Goal: Task Accomplishment & Management: Complete application form

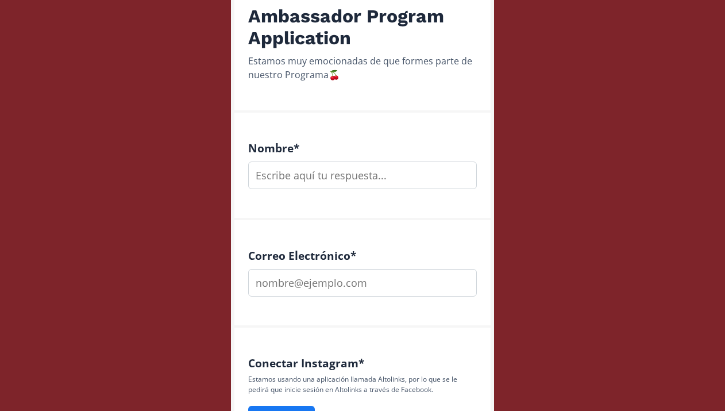
scroll to position [286, 0]
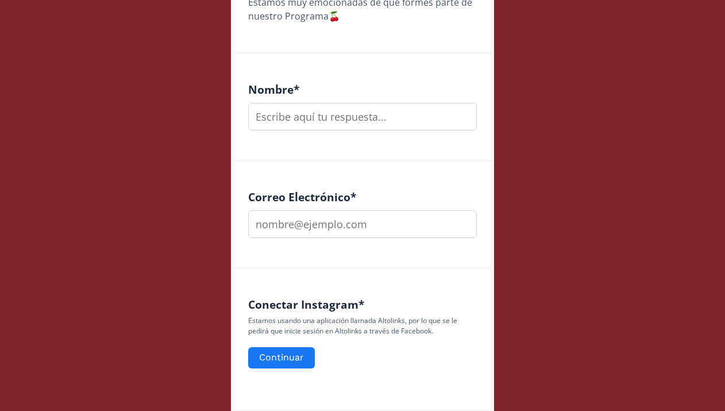
click at [323, 120] on input "text" at bounding box center [362, 117] width 229 height 28
type input "m"
type input "[PERSON_NAME]"
click at [347, 217] on input "email" at bounding box center [362, 224] width 229 height 28
type input "[EMAIL_ADDRESS][DOMAIN_NAME]"
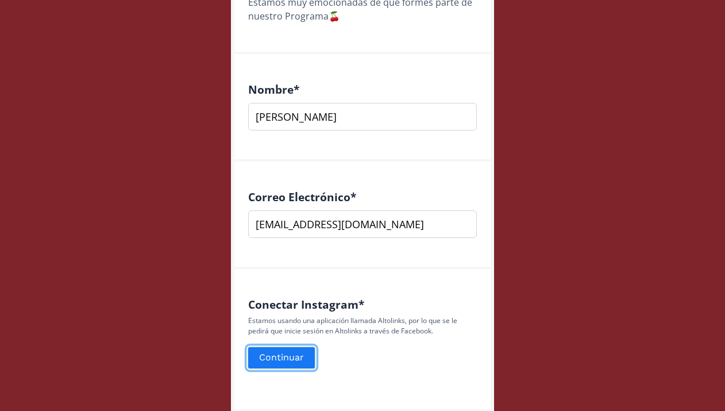
click at [285, 364] on button "Continuar" at bounding box center [282, 357] width 70 height 25
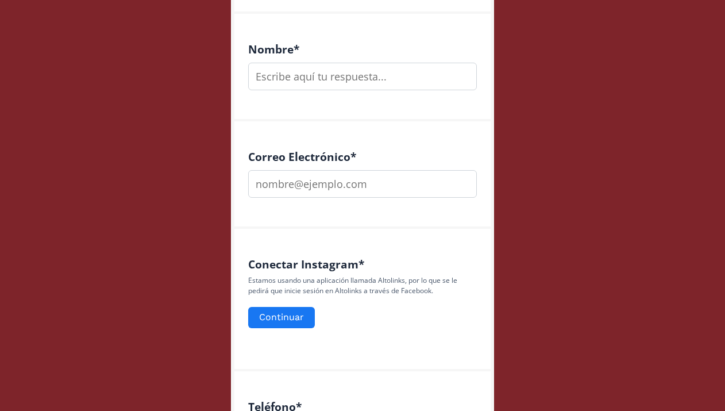
scroll to position [350, 0]
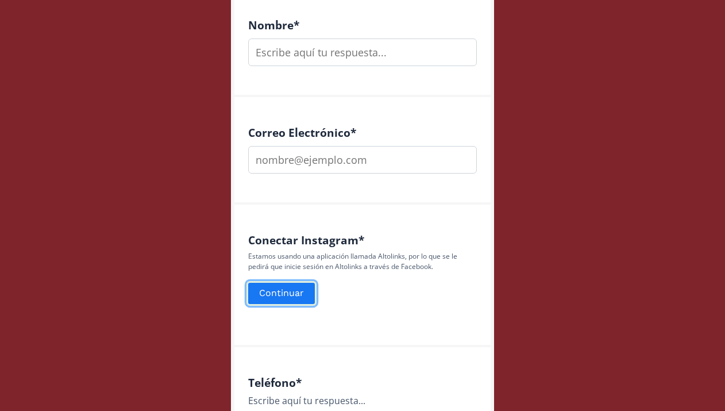
click at [300, 285] on button "Continuar" at bounding box center [282, 293] width 70 height 25
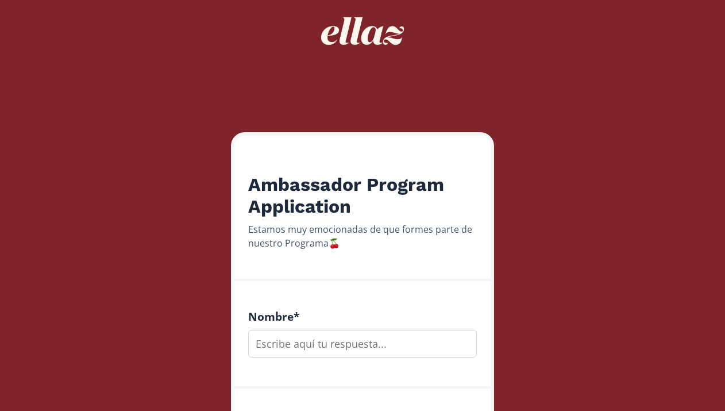
scroll to position [186, 0]
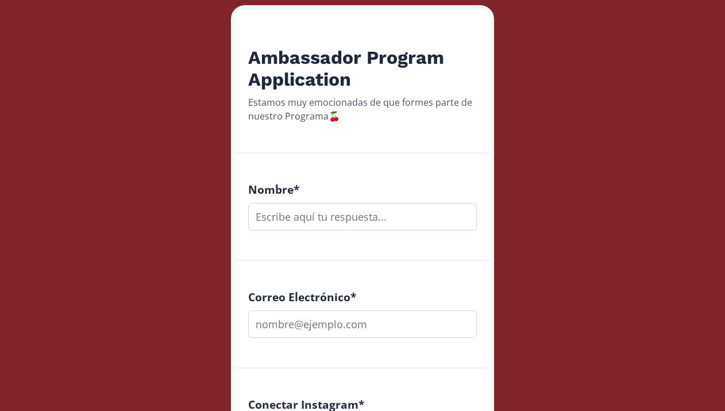
click at [358, 224] on input "text" at bounding box center [362, 217] width 229 height 28
type input "[PERSON_NAME]"
click at [367, 317] on input "email" at bounding box center [362, 324] width 229 height 28
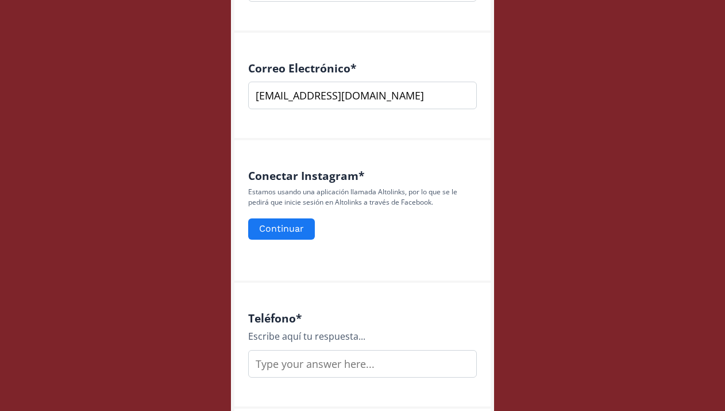
scroll to position [427, 0]
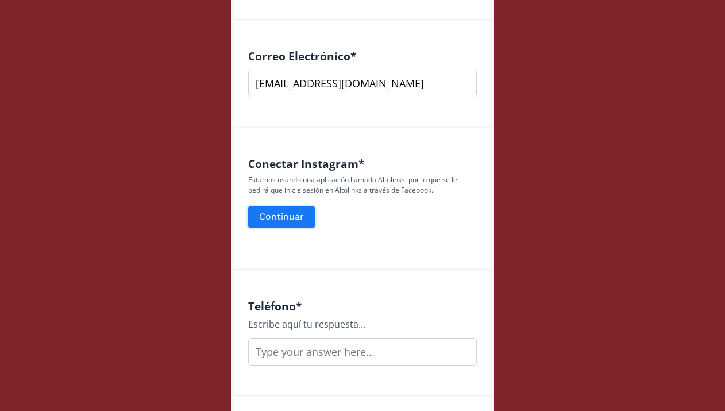
type input "[EMAIL_ADDRESS][DOMAIN_NAME]"
click at [285, 221] on button "Continuar" at bounding box center [282, 217] width 70 height 25
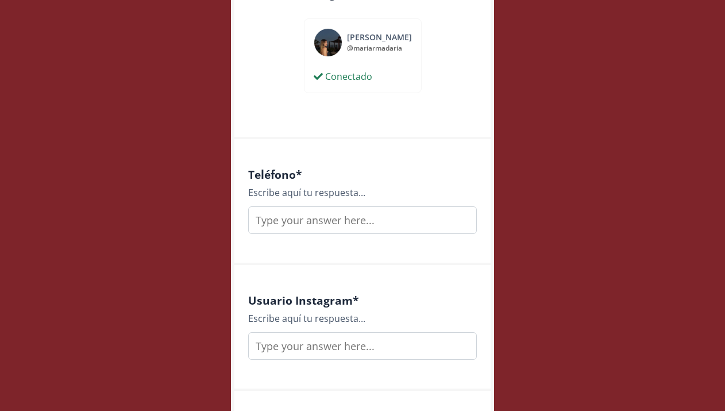
scroll to position [617, 0]
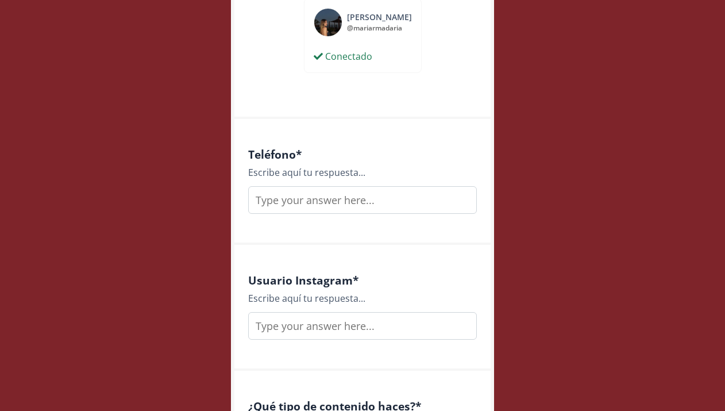
click at [345, 205] on input "text" at bounding box center [362, 200] width 229 height 28
type input "833 104 7382"
click at [369, 318] on input "text" at bounding box center [362, 326] width 229 height 28
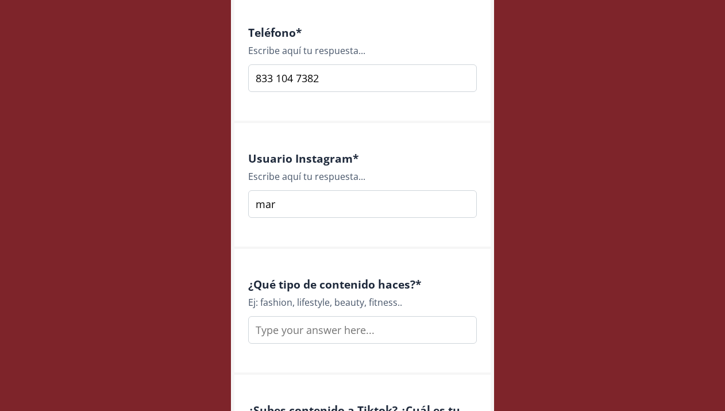
scroll to position [740, 0]
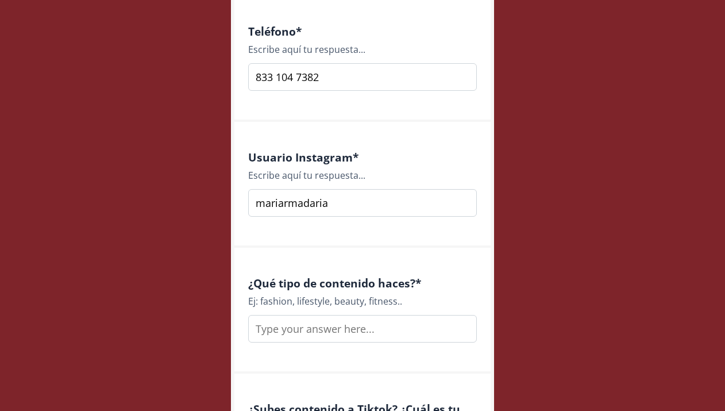
type input "mariarmadaria"
click at [364, 335] on input "text" at bounding box center [362, 329] width 229 height 28
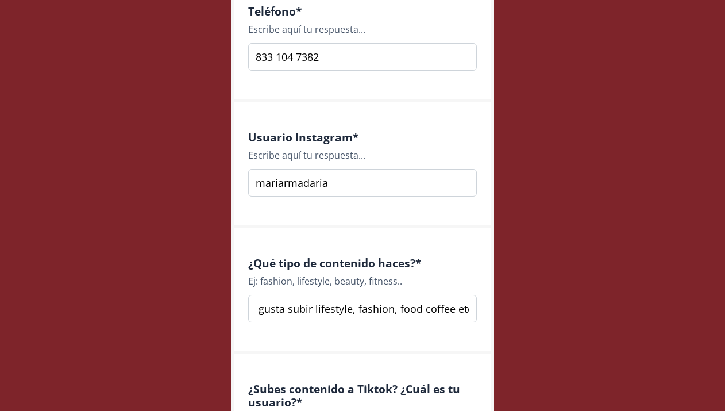
scroll to position [0, 18]
click at [421, 312] on input "Me gusta subir lifestyle, fashion, food coffee etc!" at bounding box center [362, 309] width 229 height 28
click at [394, 318] on input "Me gusta subir lifestyle, fashion, food/coffee etc!" at bounding box center [362, 309] width 229 height 28
click at [397, 318] on input "Me gusta subir lifestyle, fashion, food/coffee etc!" at bounding box center [362, 309] width 229 height 28
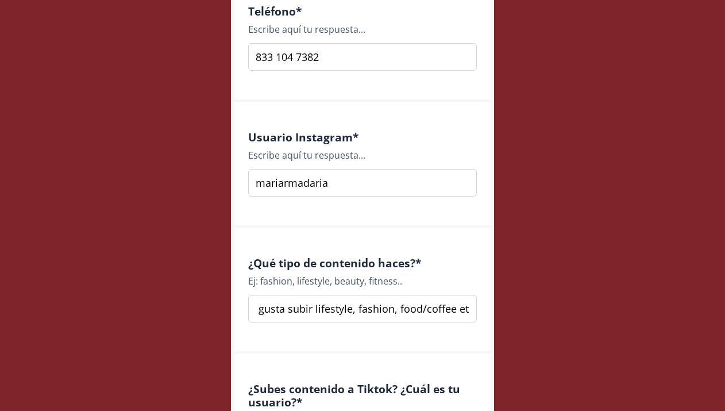
click at [397, 318] on input "Me gusta subir lifestyle, fashion, food/coffee etc!" at bounding box center [362, 309] width 229 height 28
click at [372, 297] on input "Me gusta subir lifestyle, fashion, food/coffee etc!" at bounding box center [362, 309] width 229 height 28
click at [401, 306] on input "Me gusta subir lifestyle, fashion, food/coffee etc!" at bounding box center [362, 309] width 229 height 28
click at [314, 308] on input "Me gusta subir lifestyle, fashion, food/coffee etc!" at bounding box center [362, 309] width 229 height 28
click at [376, 310] on input "Me gusta subir lifestyle, fashion, food/coffee etc!" at bounding box center [362, 309] width 229 height 28
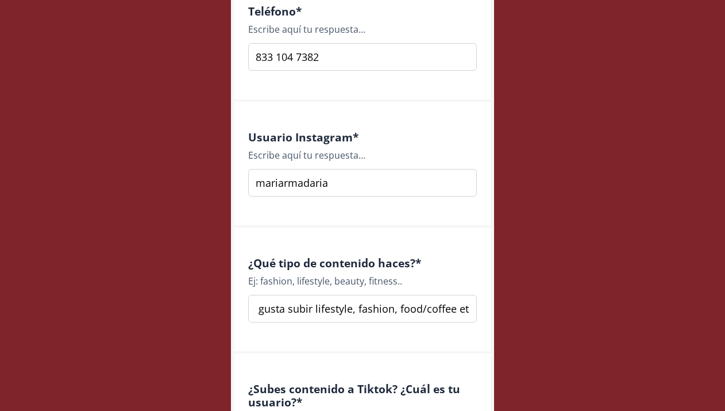
scroll to position [0, 19]
drag, startPoint x: 314, startPoint y: 312, endPoint x: 504, endPoint y: 310, distance: 189.1
click at [504, 310] on div "Ambassador Program Application Estamos muy emocionadas de que formes parte de n…" at bounding box center [362, 308] width 287 height 2136
click at [468, 260] on h4 "¿Qué tipo de contenido haces? *" at bounding box center [362, 262] width 229 height 13
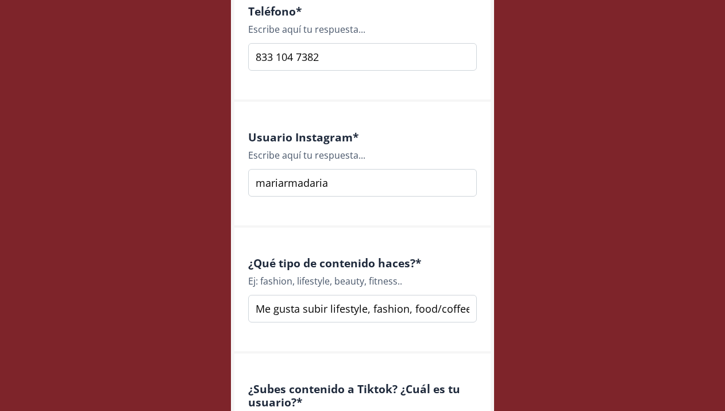
click at [443, 309] on input "Me gusta subir lifestyle, fashion, food/coffee etc!" at bounding box center [362, 309] width 229 height 28
drag, startPoint x: 435, startPoint y: 309, endPoint x: 525, endPoint y: 309, distance: 90.3
click at [525, 309] on div "Ambassador Program Application Estamos muy emocionadas de que formes parte de n…" at bounding box center [362, 308] width 743 height 2136
click at [470, 312] on input "Me gusta subir lifestyle, fashion, food/coffee etc!" at bounding box center [362, 309] width 229 height 28
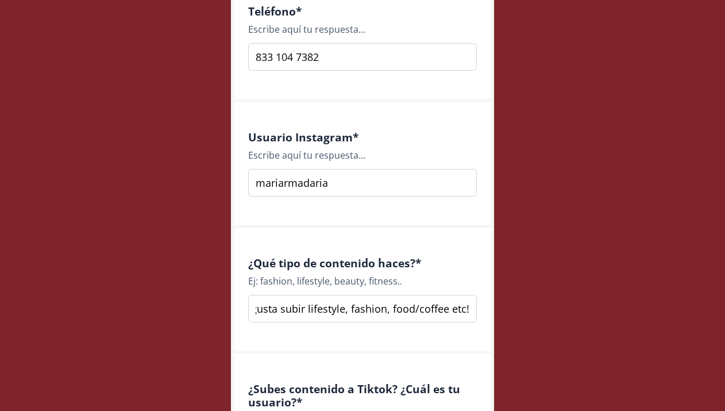
scroll to position [0, 21]
click at [502, 320] on div "Ambassador Program Application Estamos muy emocionadas de que formes parte de n…" at bounding box center [362, 308] width 287 height 2136
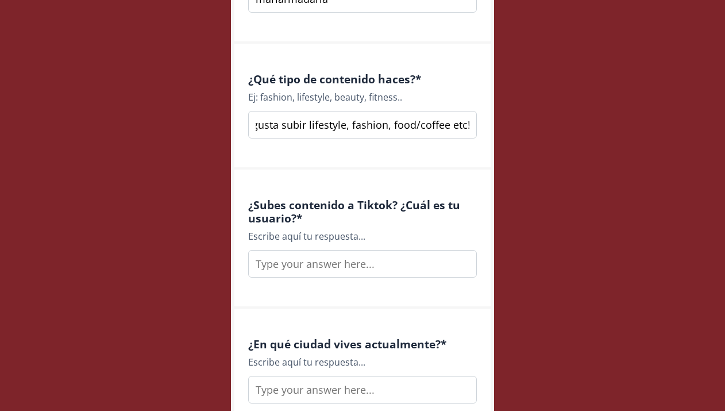
drag, startPoint x: 437, startPoint y: 125, endPoint x: 493, endPoint y: 124, distance: 55.8
click at [493, 124] on form "Ambassador Program Application Estamos muy emocionadas de que formes parte de n…" at bounding box center [362, 199] width 263 height 1905
click at [468, 128] on input "Me gusta subir lifestyle, fashion, food/coffee etc!" at bounding box center [362, 125] width 229 height 28
click at [419, 127] on input "Me gusta subir lifestyle, fashion, food/coffee etc! Y si voy a conciertos" at bounding box center [362, 125] width 229 height 28
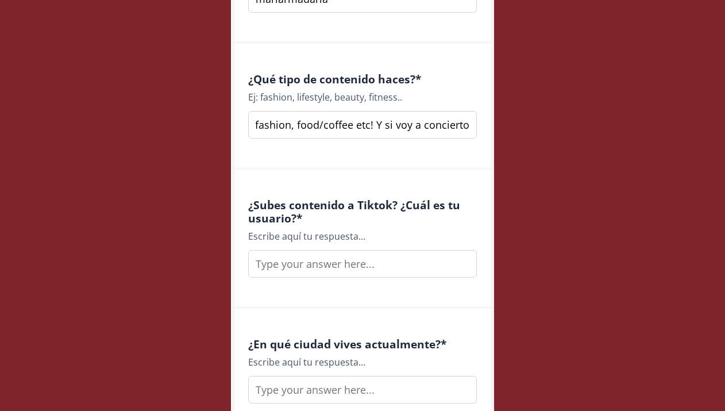
click at [412, 128] on input "Me gusta subir lifestyle, fashion, food/coffee etc! Y si voy a conciertos" at bounding box center [362, 125] width 229 height 28
click at [419, 128] on input "Me gusta subir lifestyle, fashion, food/coffee etc! Y si voy a conciertos" at bounding box center [362, 125] width 229 height 28
click at [461, 132] on input "Me gusta subir lifestyle, fashion, food/coffee etc! Y si voy a viajes/conciertos" at bounding box center [362, 125] width 229 height 28
click at [458, 127] on input "Me gusta subir lifestyle, fashion, food/coffee etc! Y si voy a viajes/conciertos" at bounding box center [362, 125] width 229 height 28
drag, startPoint x: 382, startPoint y: 127, endPoint x: 373, endPoint y: 128, distance: 9.2
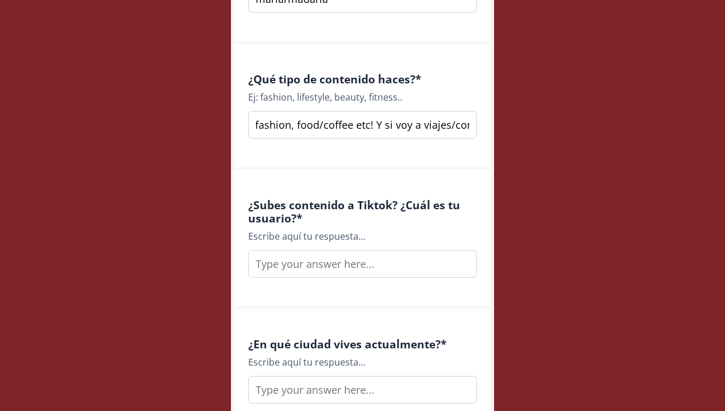
click at [373, 128] on input "Me gusta subir lifestyle, fashion, food/coffee etc! Y si voy a viajes/conciertos" at bounding box center [362, 125] width 229 height 28
click at [439, 163] on div "¿Qué tipo de contenido haces? * Ej: fashion, lifestyle, beauty, fitness.. Me gu…" at bounding box center [363, 107] width 256 height 126
drag, startPoint x: 420, startPoint y: 130, endPoint x: 525, endPoint y: 130, distance: 104.6
click at [525, 130] on div "Ambassador Program Application Estamos muy emocionadas de que formes parte de n…" at bounding box center [362, 124] width 743 height 2136
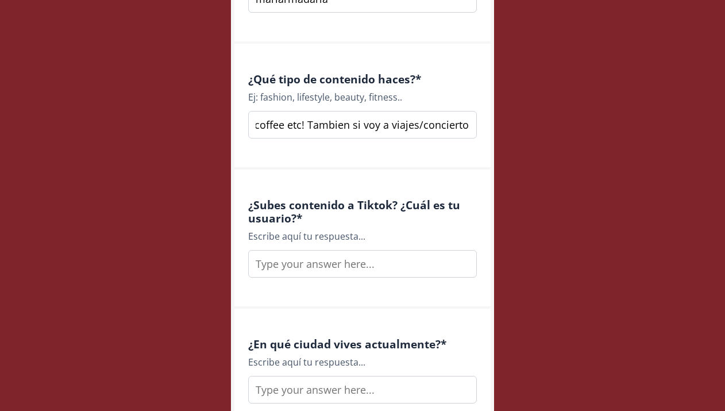
click at [468, 126] on input "Me gusta subir lifestyle, fashion, food/coffee etc! Tambien si voy a viajes/con…" at bounding box center [362, 125] width 229 height 28
type input "Me gusta subir lifestyle, fashion, food/coffee etc! Tambien si voy a viajes/con…"
click at [538, 156] on div "Ambassador Program Application Estamos muy emocionadas de que formes parte de n…" at bounding box center [362, 124] width 743 height 2136
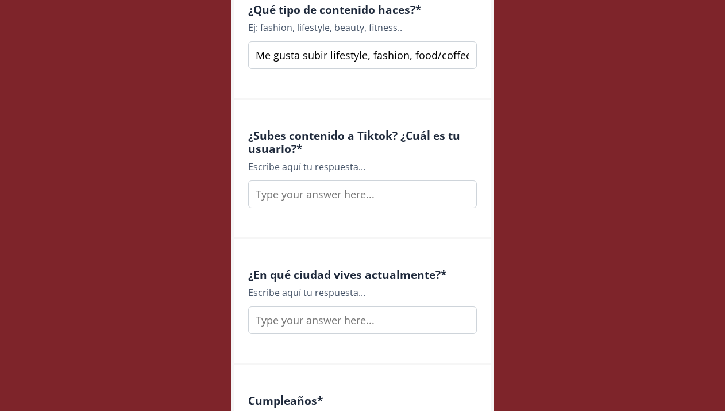
scroll to position [1035, 0]
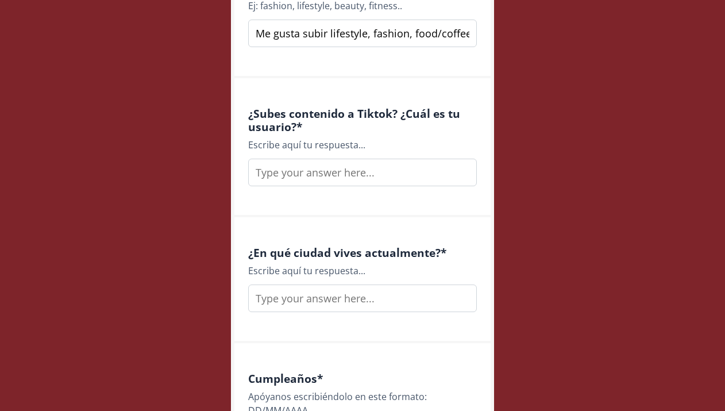
click at [420, 181] on input "text" at bounding box center [362, 173] width 229 height 28
type input "I"
click at [300, 172] on input "Siii mariareneee" at bounding box center [362, 173] width 229 height 28
click at [367, 177] on input "Siii mariaareneee" at bounding box center [362, 173] width 229 height 28
click at [367, 298] on input "text" at bounding box center [362, 299] width 229 height 28
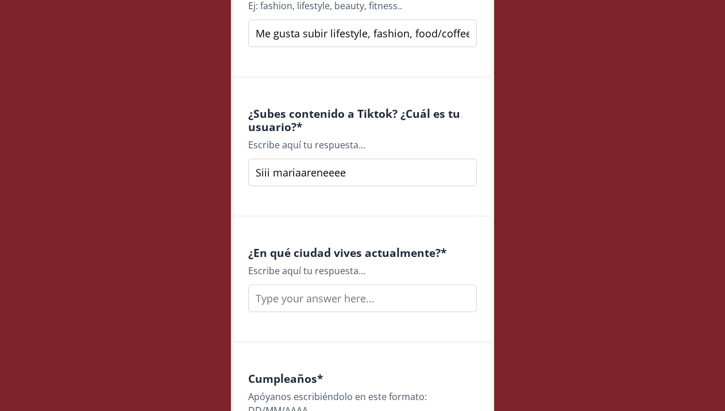
click at [267, 174] on input "Siii mariaareneeee" at bounding box center [362, 173] width 229 height 28
click at [271, 175] on input "Siii mariaareneeee" at bounding box center [362, 173] width 229 height 28
type input "Siii! mariaareneeee"
click at [308, 307] on input "text" at bounding box center [362, 299] width 229 height 28
click at [342, 303] on input "San [PERSON_NAME]" at bounding box center [362, 299] width 229 height 28
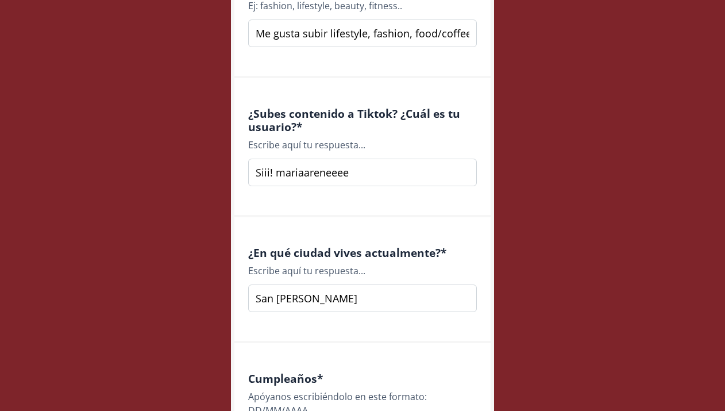
click at [399, 304] on input "San [PERSON_NAME]" at bounding box center [362, 299] width 229 height 28
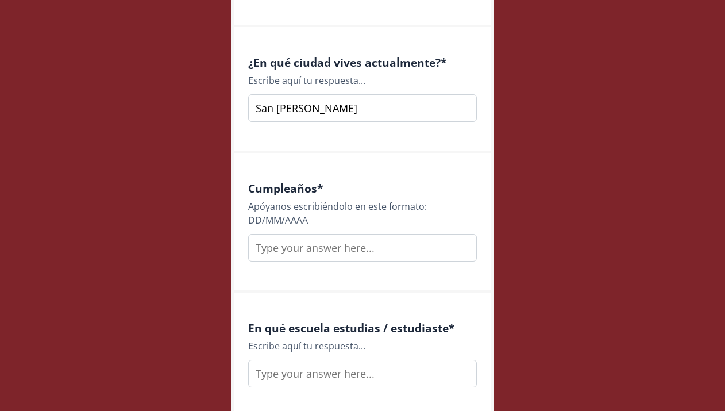
scroll to position [1242, 0]
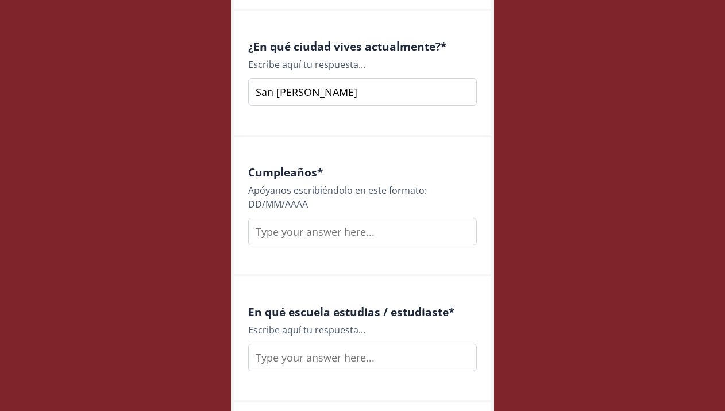
type input "San [PERSON_NAME]"
click at [322, 233] on input "text" at bounding box center [362, 232] width 229 height 28
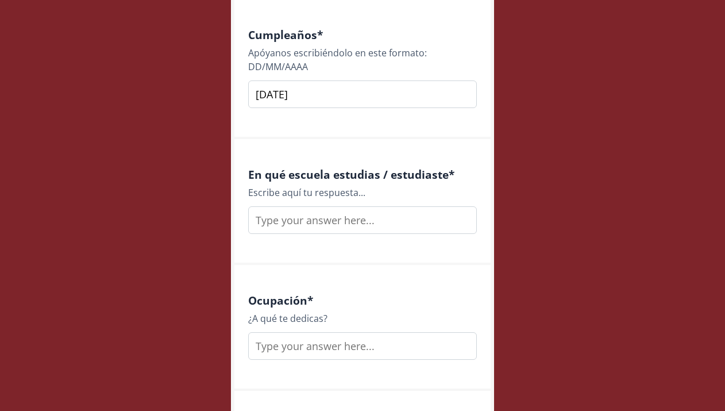
scroll to position [1388, 0]
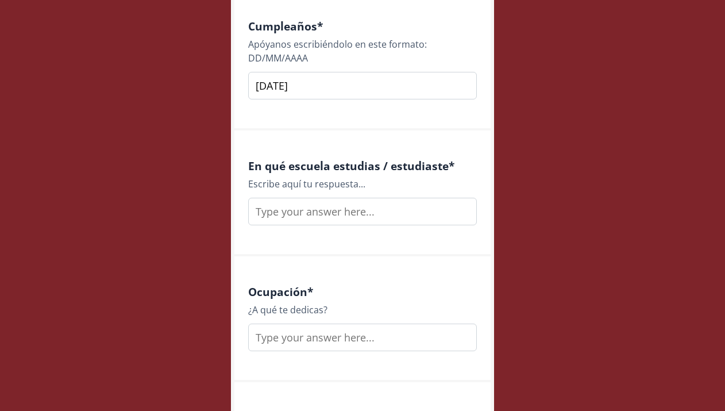
type input "[DATE]"
click at [300, 212] on input "text" at bounding box center [362, 212] width 229 height 28
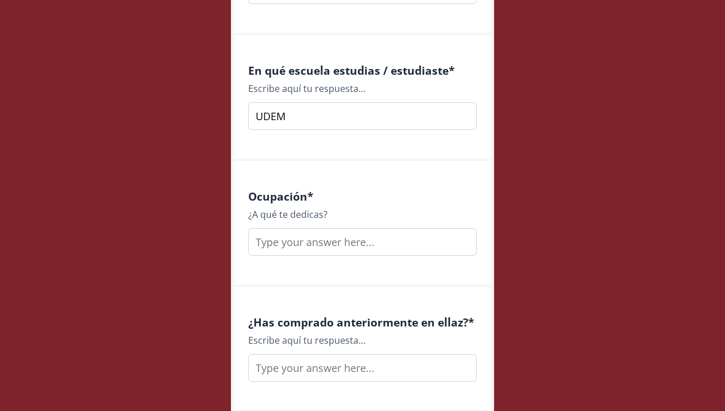
scroll to position [1521, 0]
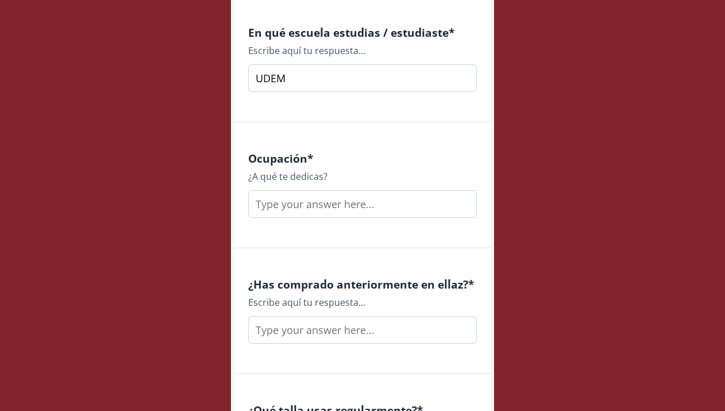
type input "UDEM"
click at [285, 210] on input "text" at bounding box center [362, 204] width 229 height 28
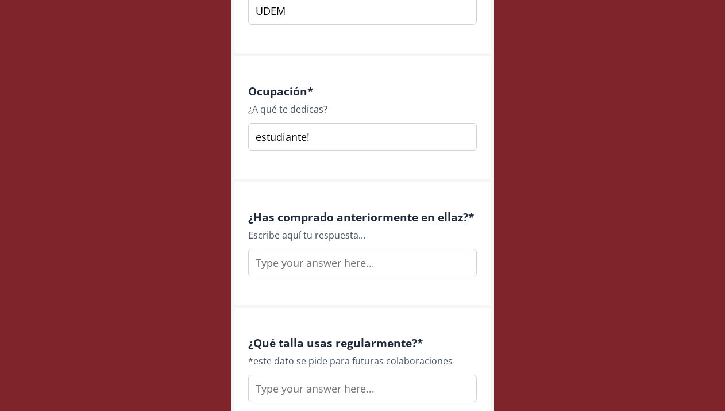
scroll to position [1602, 0]
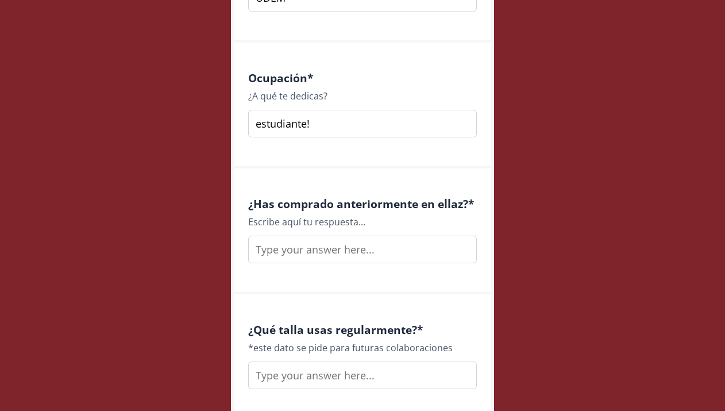
type input "estudiante!"
click at [285, 257] on input "text" at bounding box center [362, 250] width 229 height 28
click at [360, 256] on input "siiii me encanta la tienda! He comprado varias cosas desde bodies, hoodies y sh…" at bounding box center [362, 250] width 229 height 28
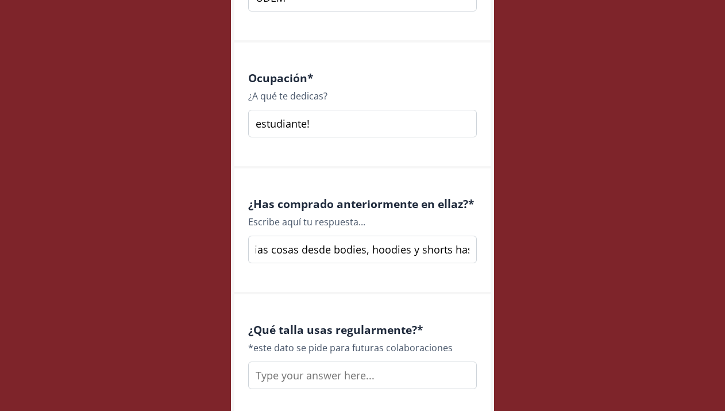
click at [458, 251] on input "siiii me encanta la tienda! He comprado varias cosas desde bodies, hoodies y sh…" at bounding box center [362, 250] width 229 height 28
click at [460, 249] on input "siiii me encanta la tienda! He comprado varias cosas desde bodies, hoodies y sh…" at bounding box center [362, 250] width 229 height 28
click at [446, 245] on input "siiii me encanta la tienda! He comprado varias cosas desde bodies, hoodies y sh…" at bounding box center [362, 250] width 229 height 28
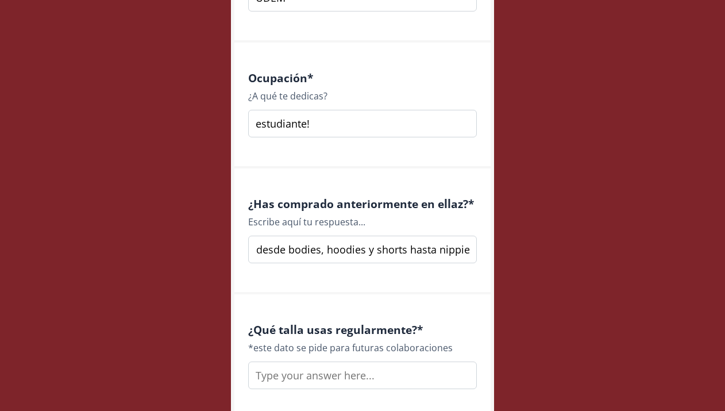
click at [446, 245] on input "siiii me encanta la tienda! He comprado varias cosas desde bodies, hoodies y sh…" at bounding box center [362, 250] width 229 height 28
drag, startPoint x: 455, startPoint y: 250, endPoint x: 502, endPoint y: 250, distance: 46.6
click at [458, 251] on input "siiii me encanta la tienda! He comprado varias cosas desde bodies, hoodies y sh…" at bounding box center [362, 250] width 229 height 28
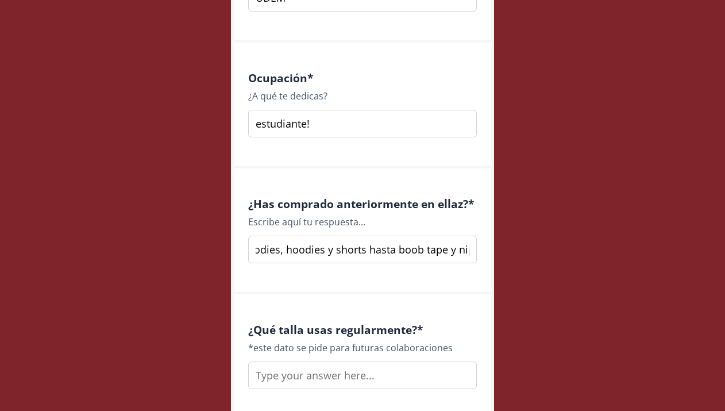
click at [458, 251] on input "siiii me encanta la tienda! He comprado varias cosas desde bodies, hoodies y sh…" at bounding box center [362, 250] width 229 height 28
type input "siiii me encanta la tienda! He comprado varias cosas desde bodies, hoodies y sh…"
click at [369, 245] on input "siiii me encanta la tienda! He comprado varias cosas desde bodies, hoodies y sh…" at bounding box center [362, 250] width 229 height 28
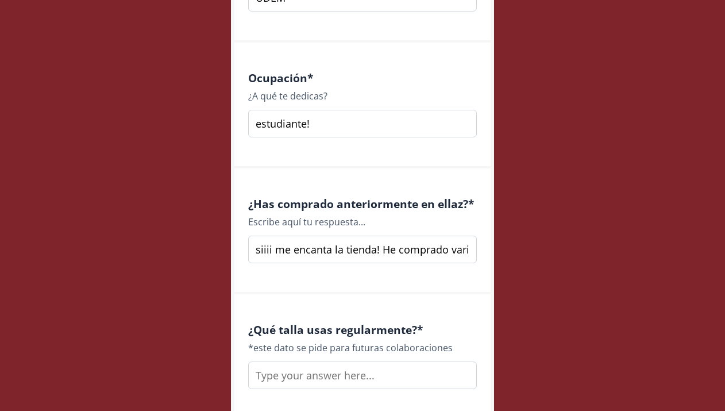
click at [369, 245] on input "siiii me encanta la tienda! He comprado varias cosas desde bodies, hoodies y sh…" at bounding box center [362, 250] width 229 height 28
drag, startPoint x: 369, startPoint y: 245, endPoint x: 487, endPoint y: 249, distance: 118.5
click at [487, 249] on div "¿Has comprado anteriormente en ellaz? * Escribe aquí tu respuesta... siiii me e…" at bounding box center [363, 231] width 256 height 126
click at [444, 287] on div "¿Has comprado anteriormente en ellaz? * Escribe aquí tu respuesta... siiii me e…" at bounding box center [363, 231] width 256 height 126
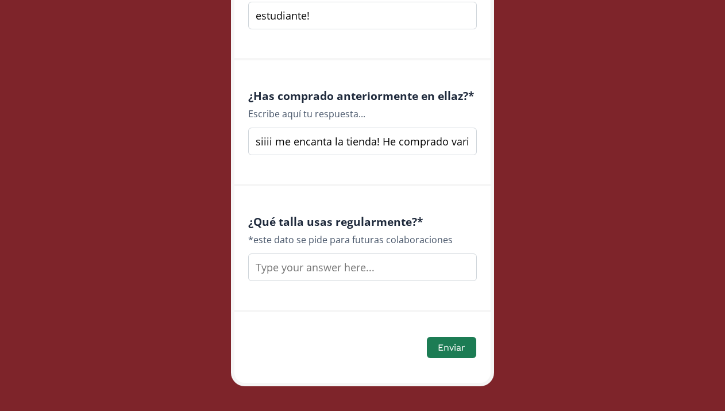
scroll to position [1723, 0]
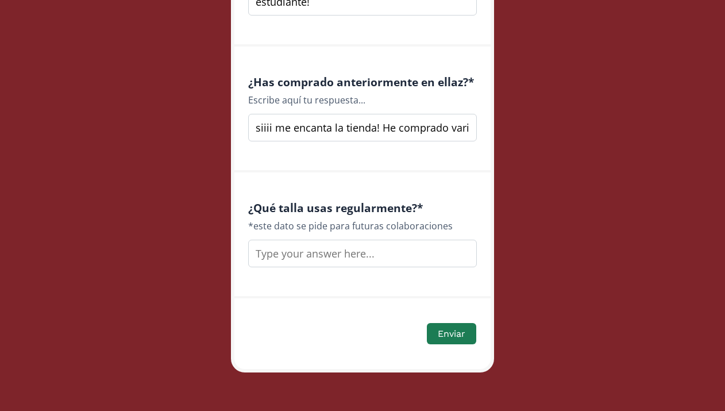
click at [423, 271] on div "¿Qué talla usas regularmente? * *este dato se pide para futuras colaboraciones" at bounding box center [363, 235] width 256 height 126
click at [423, 258] on input "text" at bounding box center [362, 254] width 229 height 28
drag, startPoint x: 355, startPoint y: 258, endPoint x: 228, endPoint y: 250, distance: 127.9
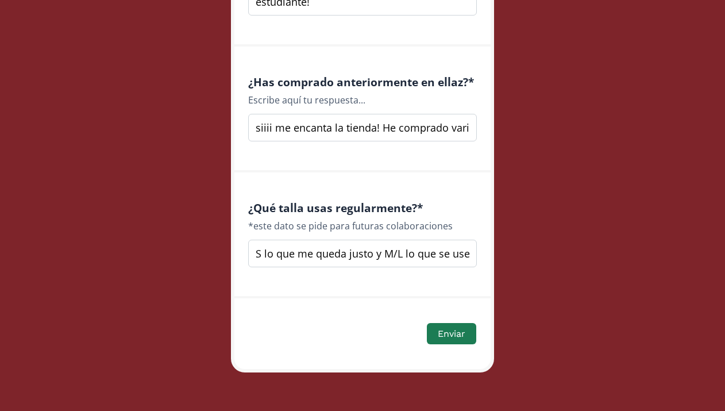
click at [364, 264] on input "S lo que me queda justo y M/L lo que se use oversized" at bounding box center [362, 254] width 229 height 28
click at [375, 256] on input "S lo que me queda justo y M/L lo que se use oversized" at bounding box center [362, 254] width 229 height 28
click at [451, 255] on input "S lo que me queda justo como tops/bodies y shorts/pantsy M/L lo que se use over…" at bounding box center [362, 254] width 229 height 28
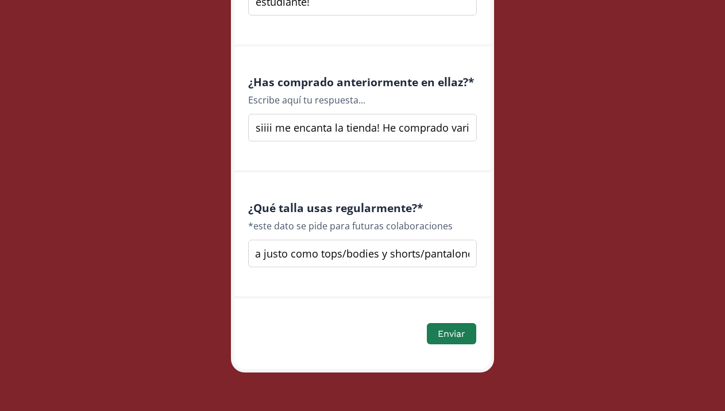
scroll to position [0, 91]
type input "S lo que me queda justo como tops/bodies y shorts/pantalones M/L lo que se use …"
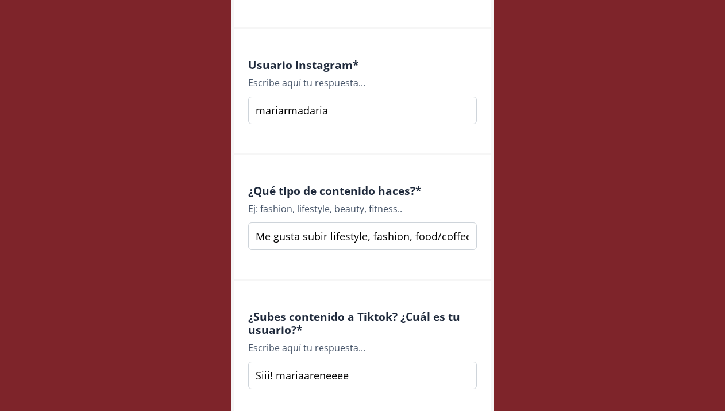
scroll to position [833, 0]
click at [343, 235] on input "Me gusta subir lifestyle, fashion, food/coffee etc! Tambien si voy a viajes/con…" at bounding box center [362, 236] width 229 height 28
click at [329, 237] on input "Me gusta subir lifestyle, fashion, food/coffee etc! Tambien si voy a viajes/con…" at bounding box center [362, 236] width 229 height 28
drag, startPoint x: 329, startPoint y: 237, endPoint x: 499, endPoint y: 236, distance: 170.2
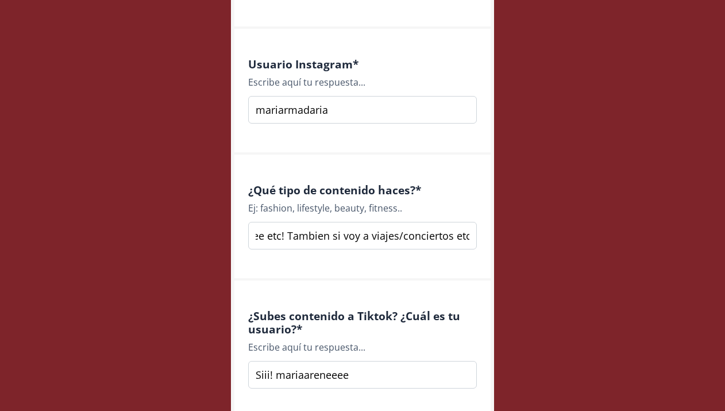
click at [499, 236] on div "Ambassador Program Application Estamos muy emocionadas de que formes parte de n…" at bounding box center [362, 235] width 287 height 2136
click at [451, 260] on div "¿Qué tipo de contenido haces? * Ej: fashion, lifestyle, beauty, fitness.. Me gu…" at bounding box center [363, 218] width 256 height 126
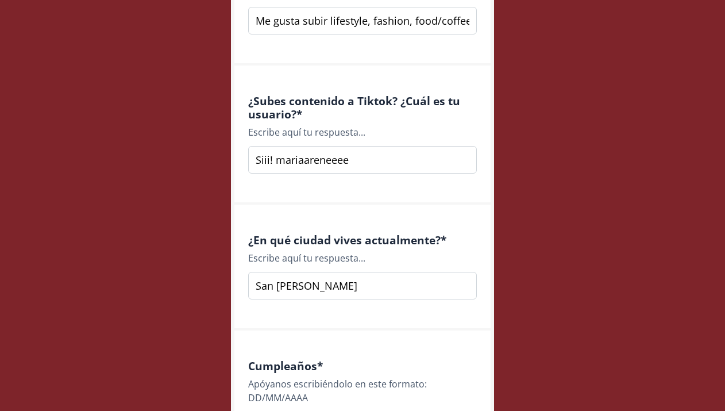
scroll to position [1050, 0]
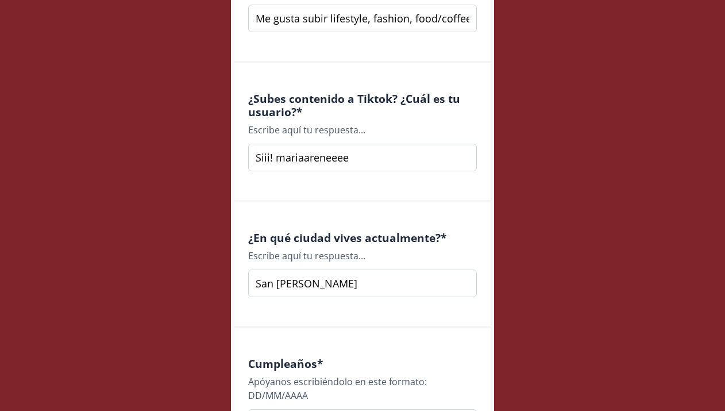
click at [274, 158] on input "Siii! mariaareneeee" at bounding box center [362, 158] width 229 height 28
click at [277, 155] on input "Siii! mi user- mariaareneeee" at bounding box center [362, 158] width 229 height 28
click at [288, 194] on div "¿Subes contenido a Tiktok? ¿Cuál es tu usuario? * Escribe aquí tu respuesta... …" at bounding box center [363, 132] width 256 height 139
click at [309, 158] on input "Siii! mi user- mariaareneeee" at bounding box center [362, 158] width 229 height 28
click at [329, 188] on div "¿Subes contenido a Tiktok? ¿Cuál es tu usuario? * Escribe aquí tu respuesta... …" at bounding box center [363, 132] width 256 height 139
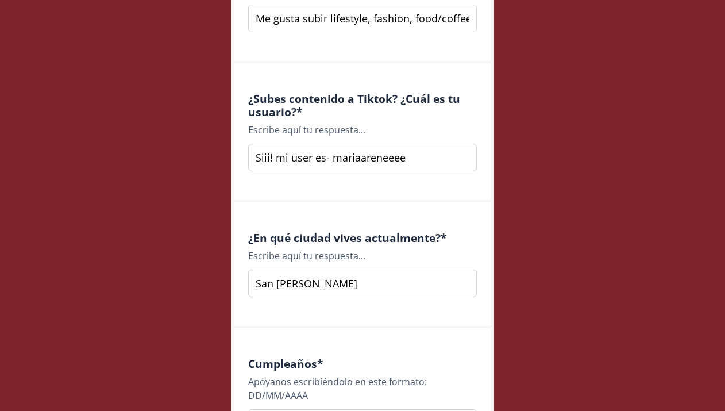
click at [328, 159] on input "Siii! mi user es- mariaareneeee" at bounding box center [362, 158] width 229 height 28
click at [329, 193] on div "¿Subes contenido a Tiktok? ¿Cuál es tu usuario? * Escribe aquí tu respuesta... …" at bounding box center [363, 132] width 256 height 139
click at [303, 159] on input "Siii! mi user es mariaareneeee" at bounding box center [362, 158] width 229 height 28
click at [312, 190] on div "¿Subes contenido a Tiktok? ¿Cuál es tu usuario? * Escribe aquí tu respuesta... …" at bounding box center [363, 132] width 256 height 139
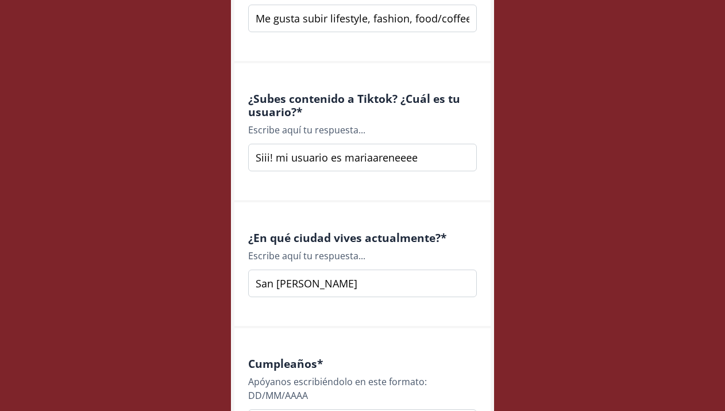
click at [268, 159] on input "Siii! mi usuario es mariaareneeee" at bounding box center [362, 158] width 229 height 28
type input "Siii! mi usuario es mariaareneeee"
click at [306, 213] on div "¿En qué ciudad vives actualmente? * Escribe aquí tu respuesta... [PERSON_NAME]" at bounding box center [363, 265] width 256 height 126
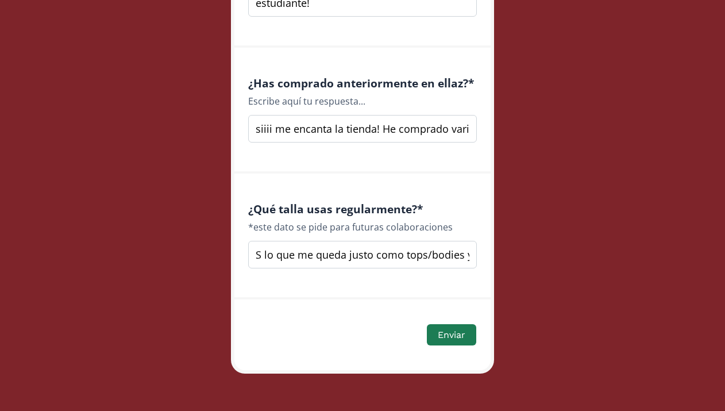
scroll to position [1725, 0]
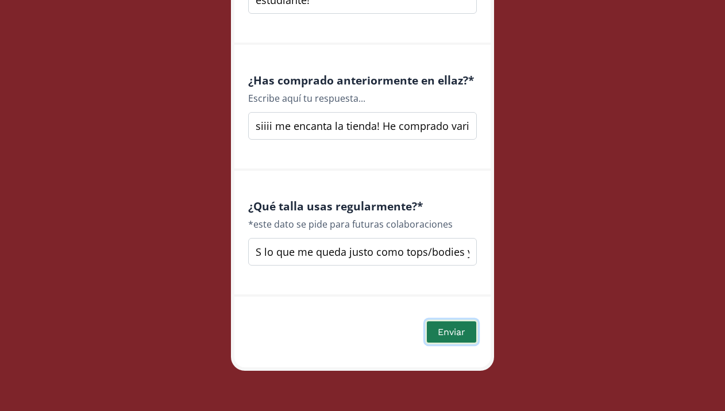
click at [464, 328] on button "Enviar" at bounding box center [451, 332] width 53 height 25
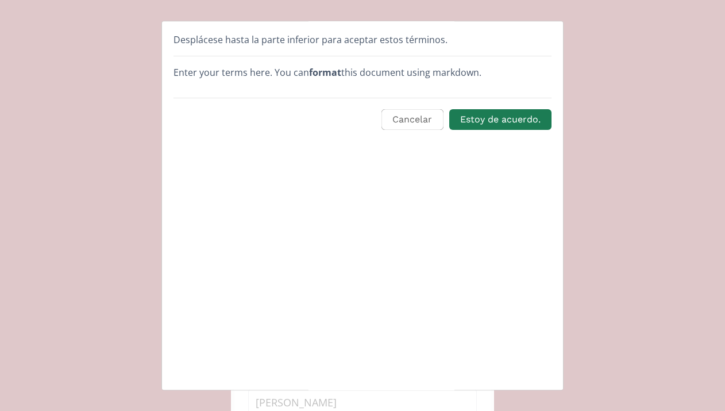
scroll to position [0, 0]
click at [515, 114] on button "Estoy de acuerdo." at bounding box center [501, 120] width 106 height 25
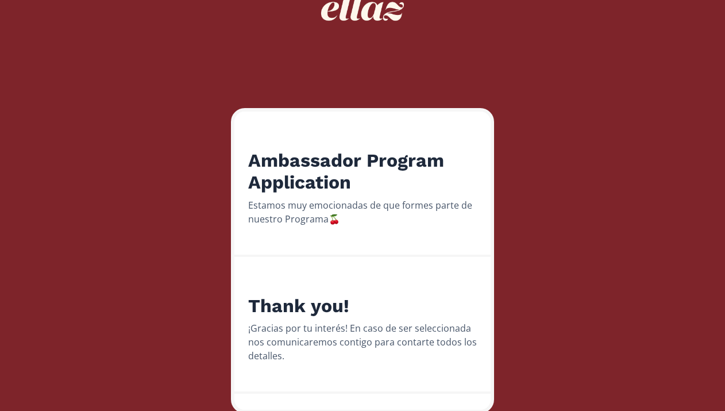
scroll to position [117, 0]
